Goal: Task Accomplishment & Management: Manage account settings

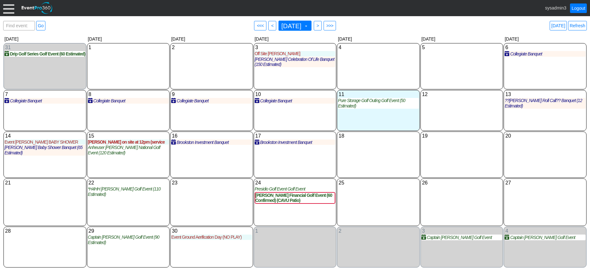
click at [8, 8] on div at bounding box center [8, 8] width 11 height 11
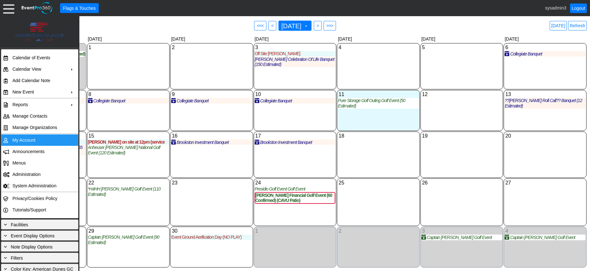
click td "My Account"
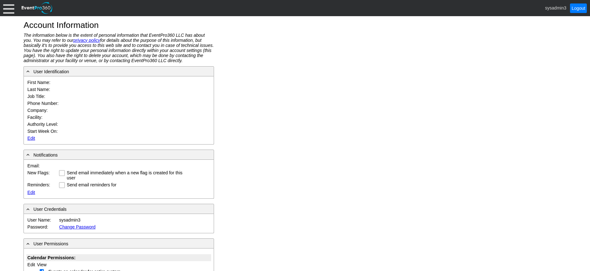
type input "System"
type input "Administrator"
type input "System Administrator"
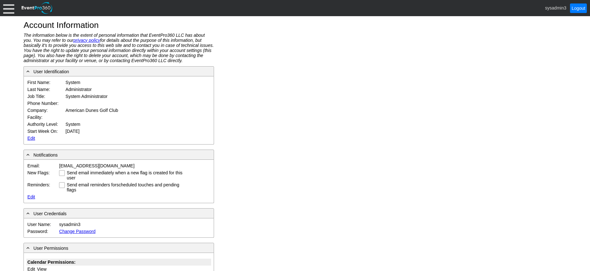
click at [31, 139] on link "Edit" at bounding box center [31, 138] width 8 height 5
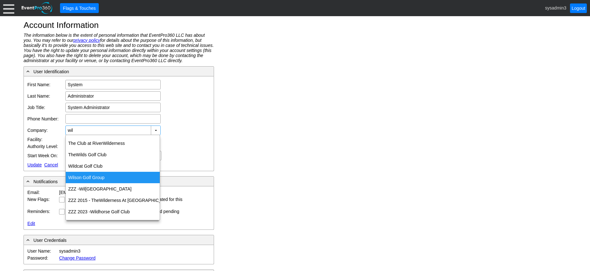
click at [89, 174] on div "Wil son Golf Group" at bounding box center [113, 177] width 94 height 11
type input "Wilson Golf Group"
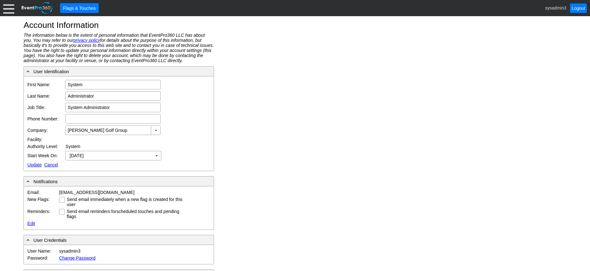
click at [32, 165] on link "Update" at bounding box center [34, 164] width 14 height 5
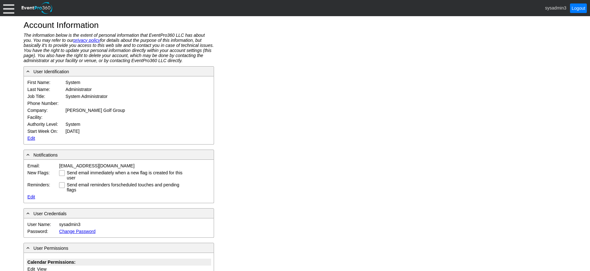
click at [10, 9] on div at bounding box center [8, 8] width 11 height 11
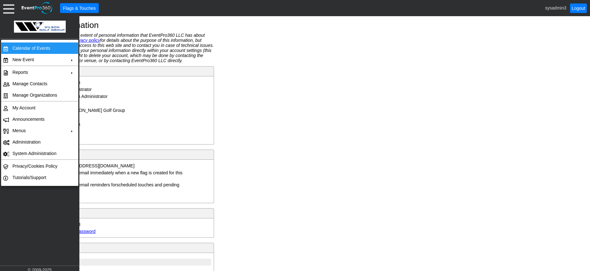
click at [32, 48] on td "Calendar of Events" at bounding box center [38, 48] width 57 height 11
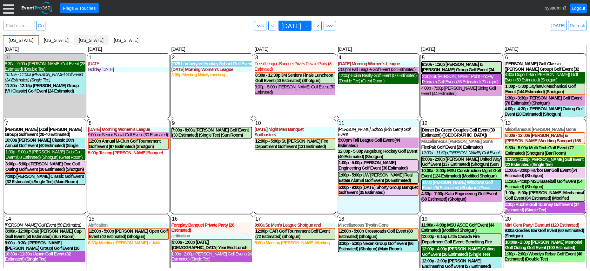
click at [80, 40] on span "Michigan" at bounding box center [91, 40] width 25 height 5
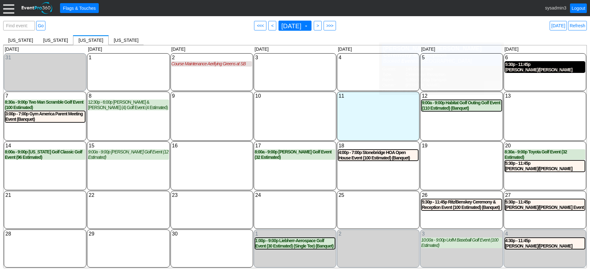
click at [534, 68] on div "5:30p - 11:45p Thompson/Bennett Ceremony & Reception Event (145 Confirmed) (Ban…" at bounding box center [544, 67] width 79 height 11
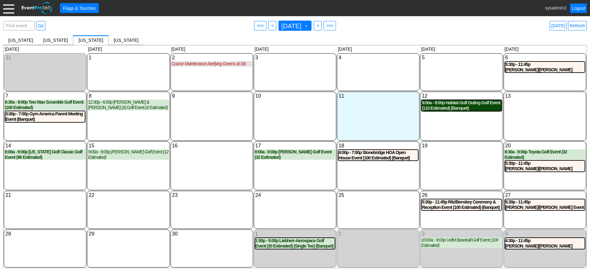
click at [451, 108] on div "9:00a - 9:00p Habitat Golf Outing Golf Event (110 Estimated) (Banquet)" at bounding box center [460, 105] width 79 height 11
click at [9, 10] on div at bounding box center [8, 8] width 11 height 11
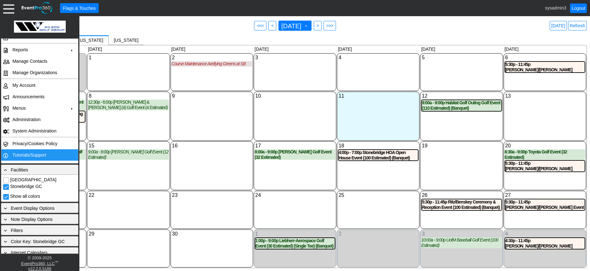
scroll to position [50, 0]
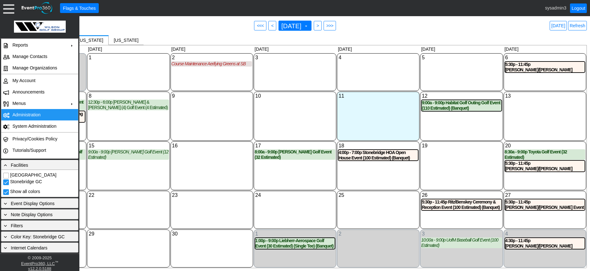
click at [30, 115] on td "Administration" at bounding box center [38, 114] width 57 height 11
click at [576, 27] on link "Refresh" at bounding box center [577, 26] width 19 height 10
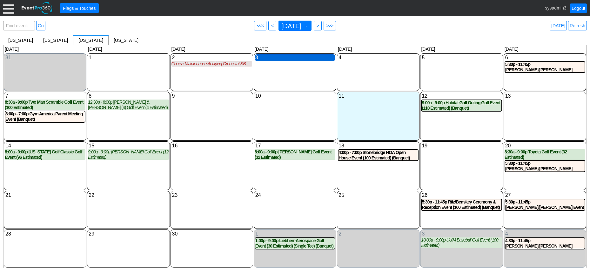
click at [283, 61] on div "3 Wednesday" at bounding box center [294, 57] width 81 height 7
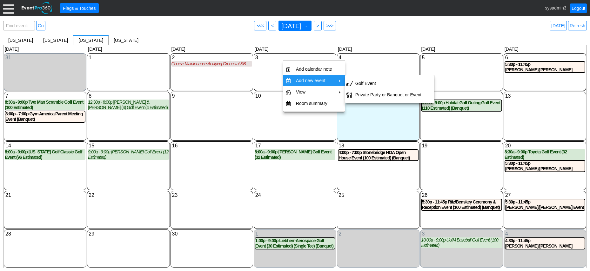
click at [312, 78] on td "Add new event" at bounding box center [313, 80] width 41 height 11
click at [368, 93] on td "Private Party or Banquet or Event" at bounding box center [388, 94] width 71 height 11
type input "9/3/2025"
type input "Lead"
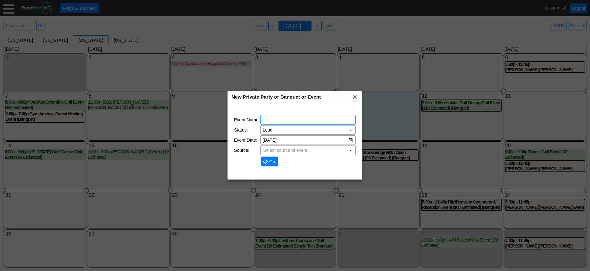
type input "Northville Hills GC"
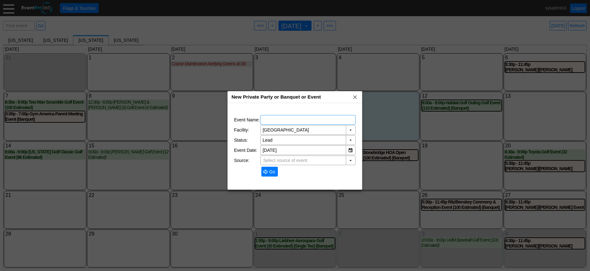
type input "Michigan"
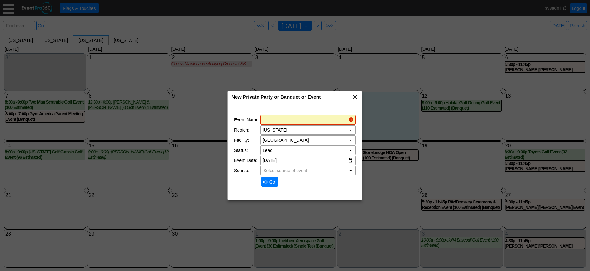
click at [355, 98] on span "x" at bounding box center [355, 97] width 6 height 6
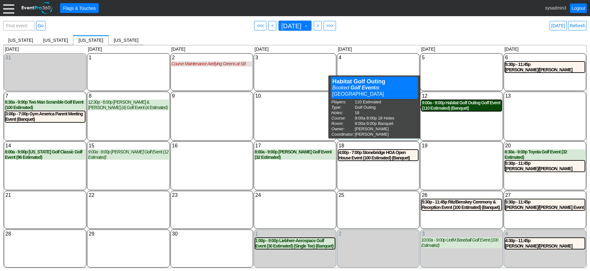
click at [440, 105] on div "9:00a - 9:00p Habitat Golf Outing Golf Event (110 Estimated) (Banquet)" at bounding box center [460, 105] width 79 height 11
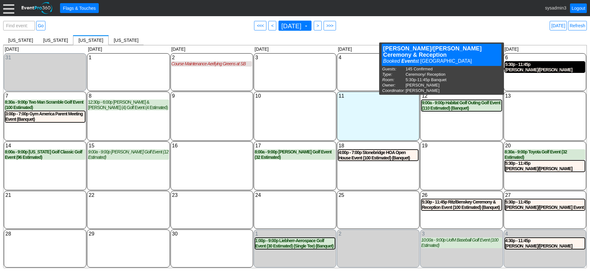
click at [542, 68] on div "5:30p - 11:45p Thompson/Bennett Ceremony & Reception Event (145 Confirmed) (Ban…" at bounding box center [544, 67] width 79 height 11
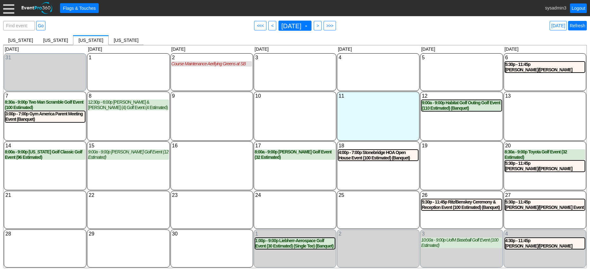
click at [579, 27] on link "Refresh" at bounding box center [577, 26] width 19 height 10
click at [576, 10] on link "Logout" at bounding box center [578, 8] width 17 height 10
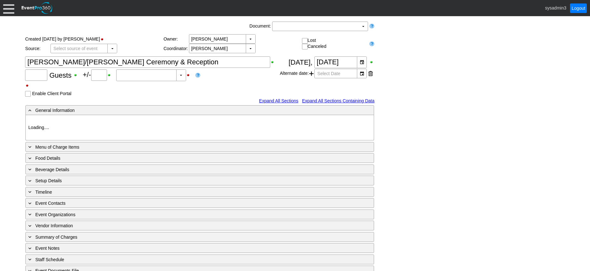
type input "Stonebridge GC"
type input "Ceremony/ Reception"
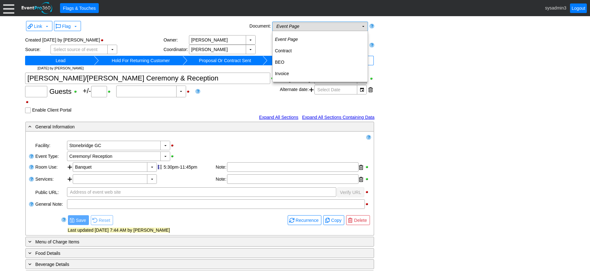
type input "145"
type input "Confirmed"
click at [326, 27] on td "Event Page Χ" at bounding box center [315, 26] width 86 height 9
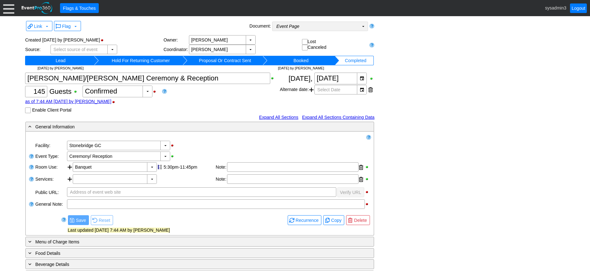
click at [311, 26] on td "Event Page Χ" at bounding box center [315, 26] width 86 height 9
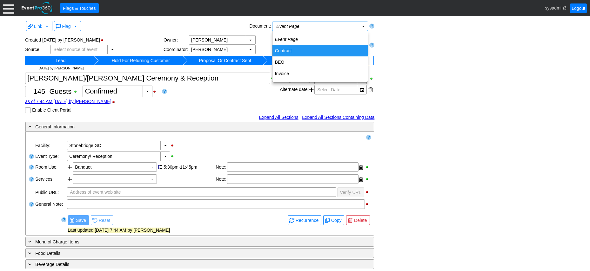
click at [286, 49] on td "Contract" at bounding box center [319, 50] width 95 height 11
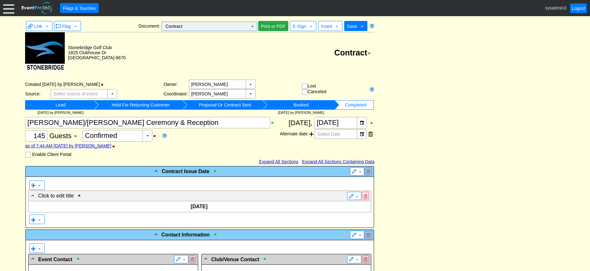
click at [242, 27] on td "Contract Χ" at bounding box center [205, 26] width 86 height 9
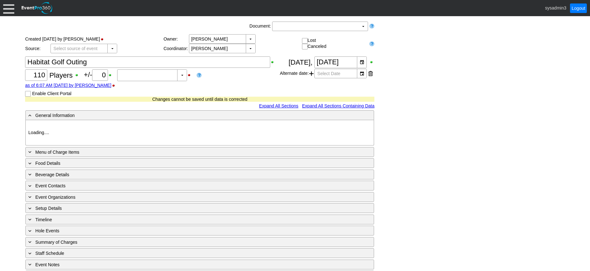
type input "Stonebridge GC"
type input "Golf Outing"
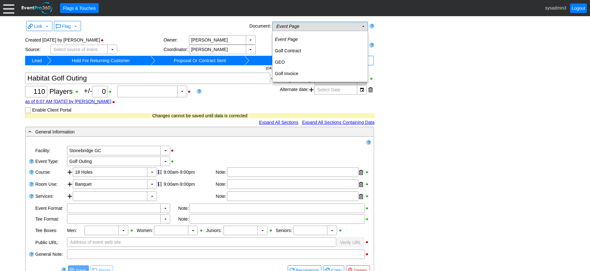
click at [330, 29] on td "Event Page Χ" at bounding box center [315, 26] width 86 height 9
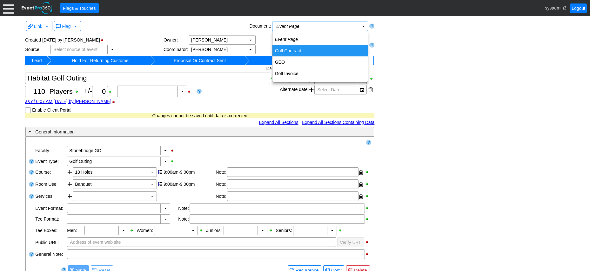
click at [298, 50] on td "Golf Contract" at bounding box center [319, 50] width 95 height 11
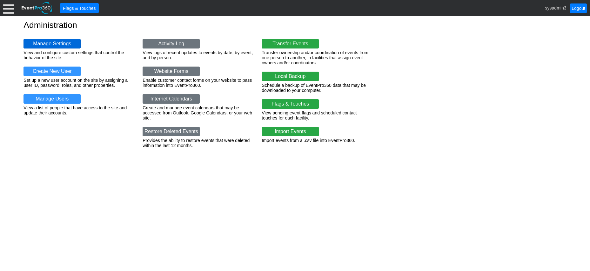
click at [55, 43] on link "Manage Settings" at bounding box center [51, 44] width 57 height 10
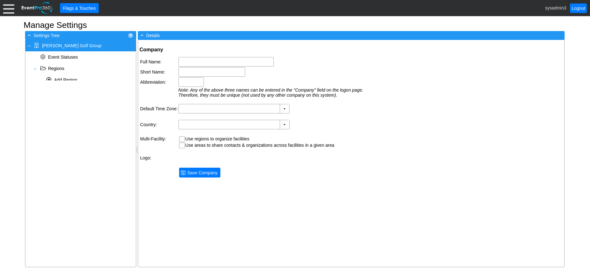
type input "[PERSON_NAME] Golf Group"
type input "Wilson Golf"
type input "Wilson"
type input "(GMT-06:00) Central Time (US & Canada)"
type input "United States (English)"
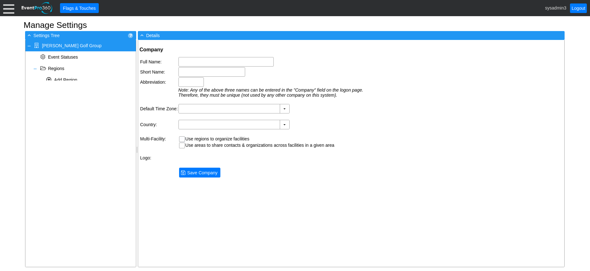
checkbox input "true"
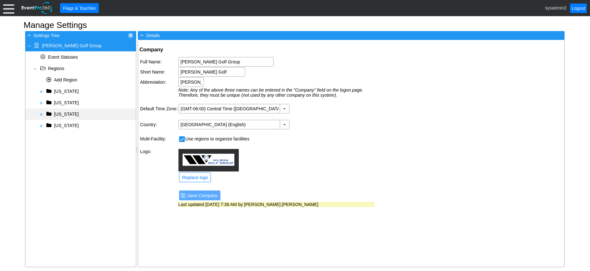
click at [42, 116] on span at bounding box center [41, 114] width 5 height 5
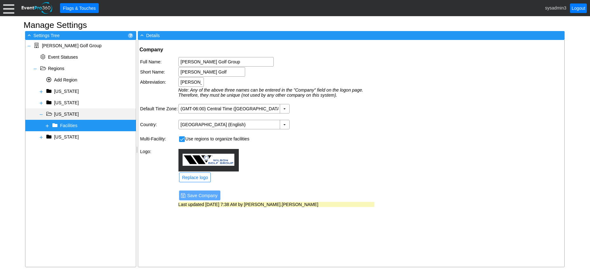
select select
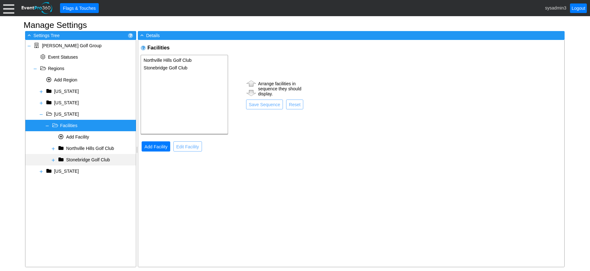
click at [53, 160] on span at bounding box center [53, 160] width 5 height 5
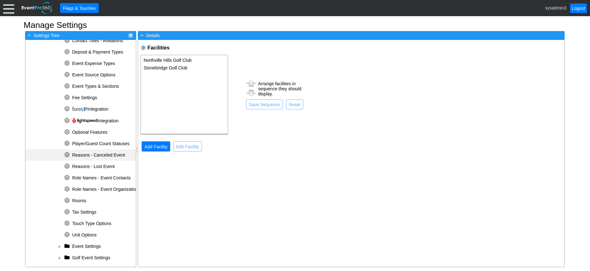
scroll to position [246, 0]
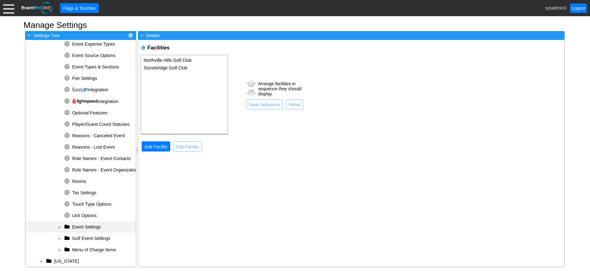
click at [60, 225] on span at bounding box center [59, 227] width 5 height 5
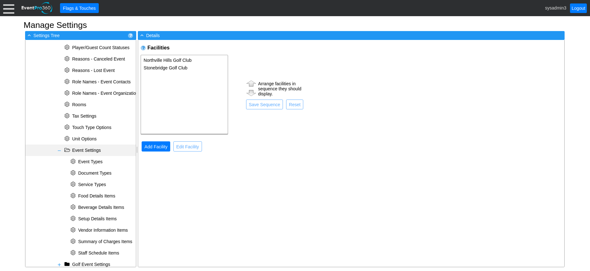
scroll to position [341, 0]
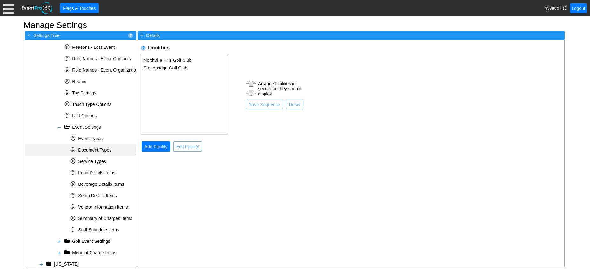
click at [101, 149] on span "Document Types" at bounding box center [94, 150] width 33 height 5
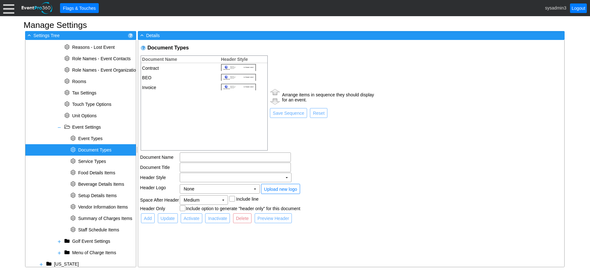
click at [189, 68] on td "Contract" at bounding box center [179, 68] width 76 height 10
type input "Contract"
checkbox input "true"
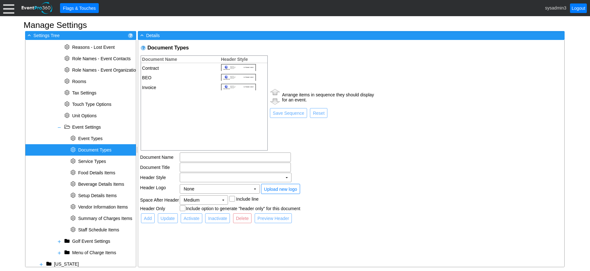
checkbox input "true"
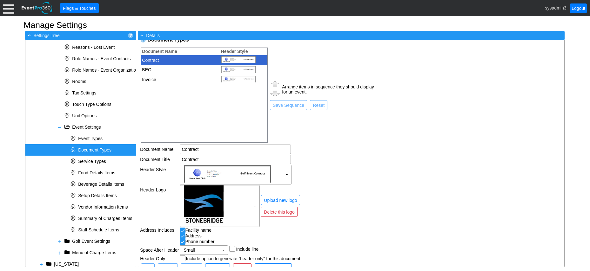
scroll to position [0, 0]
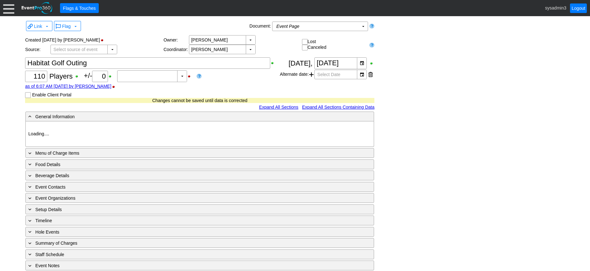
type input "Stonebridge GC"
type input "Golf Outing"
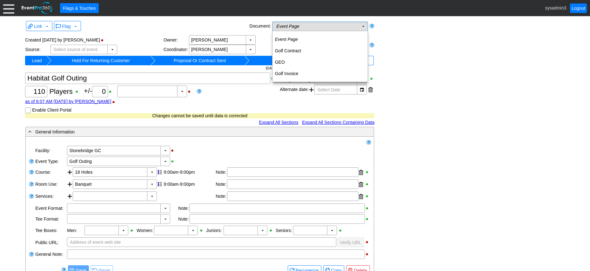
click at [344, 26] on td "Event Page Χ" at bounding box center [315, 26] width 86 height 9
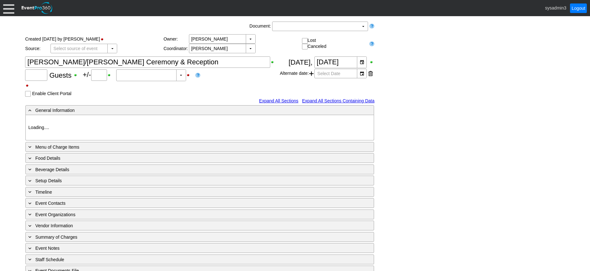
type input "145"
type input "Confirmed"
type input "Stonebridge GC"
type input "Ceremony/ Reception"
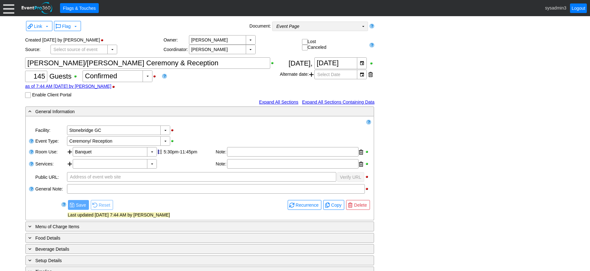
click at [325, 28] on td "Event Page Χ" at bounding box center [315, 26] width 86 height 9
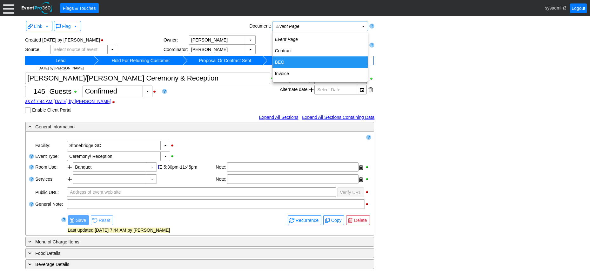
click at [286, 61] on td "BEO" at bounding box center [319, 61] width 95 height 11
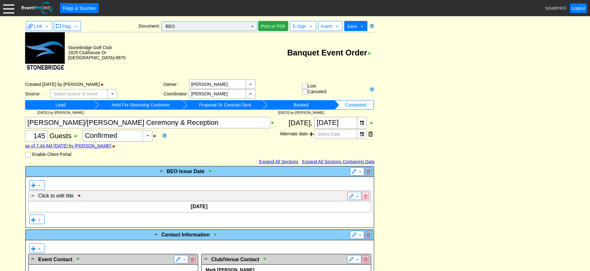
click at [252, 25] on td "▼" at bounding box center [252, 26] width 9 height 9
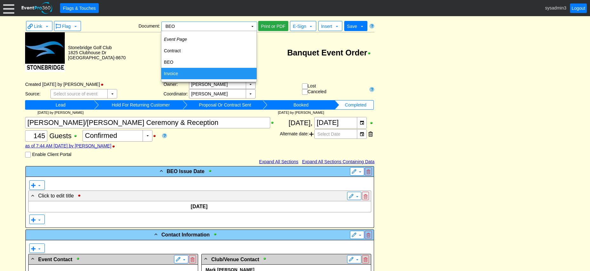
click at [198, 72] on td "Invoice" at bounding box center [208, 73] width 95 height 11
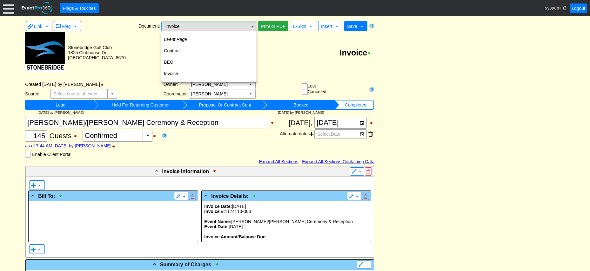
click at [249, 23] on td "▼" at bounding box center [252, 26] width 9 height 9
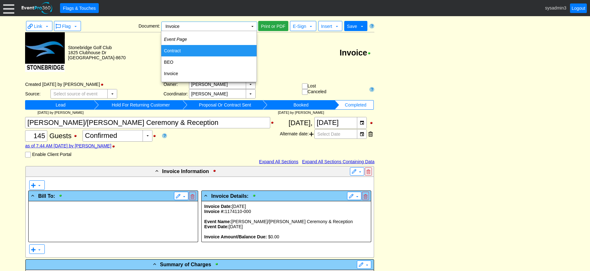
click at [179, 48] on td "Contract" at bounding box center [208, 50] width 95 height 11
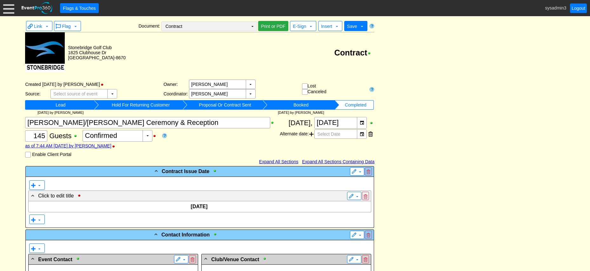
click at [253, 24] on td "▼" at bounding box center [252, 26] width 9 height 9
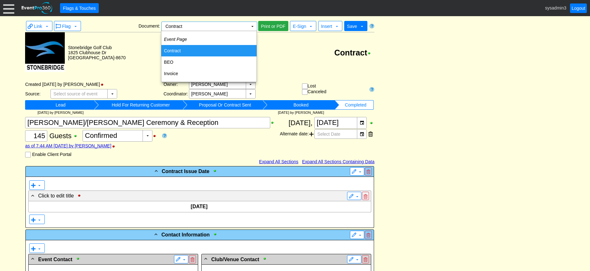
click at [173, 50] on td "Contract" at bounding box center [208, 50] width 95 height 11
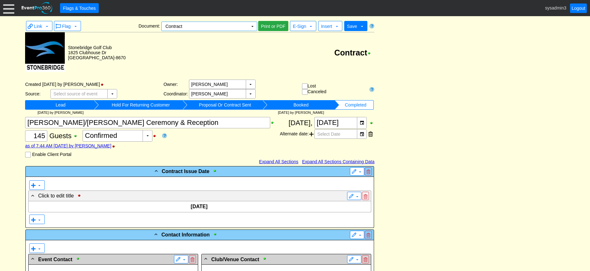
click at [5, 7] on div at bounding box center [8, 8] width 11 height 11
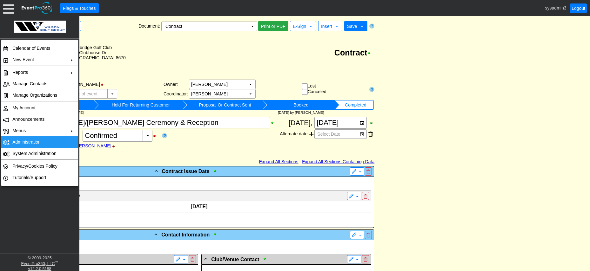
click at [21, 141] on td "Administration" at bounding box center [38, 141] width 57 height 11
